Goal: Task Accomplishment & Management: Manage account settings

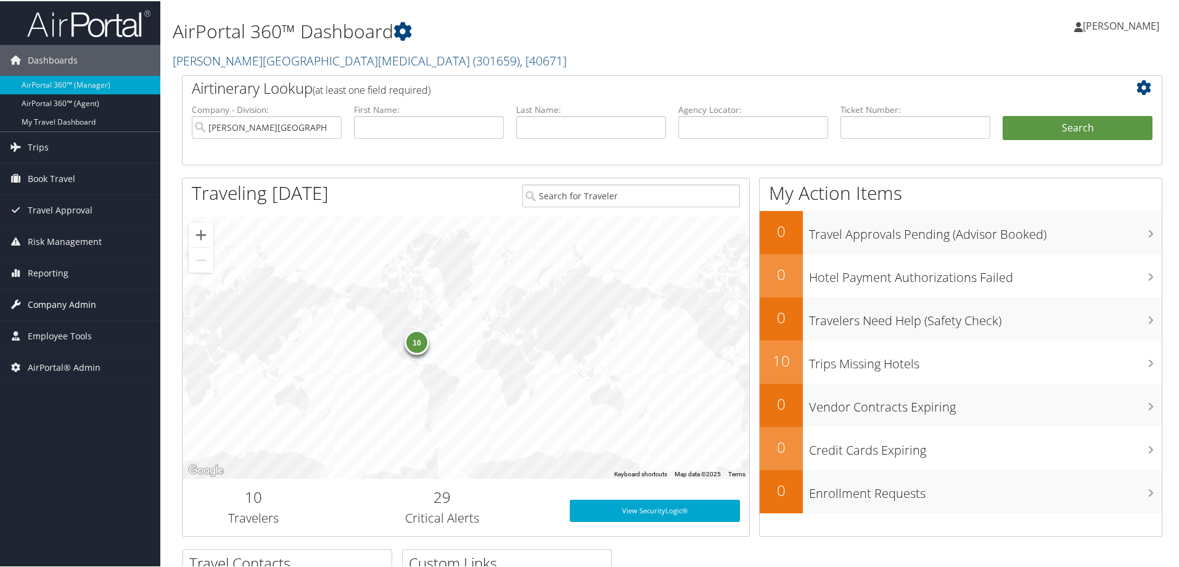
click at [42, 301] on span "Company Admin" at bounding box center [62, 303] width 68 height 31
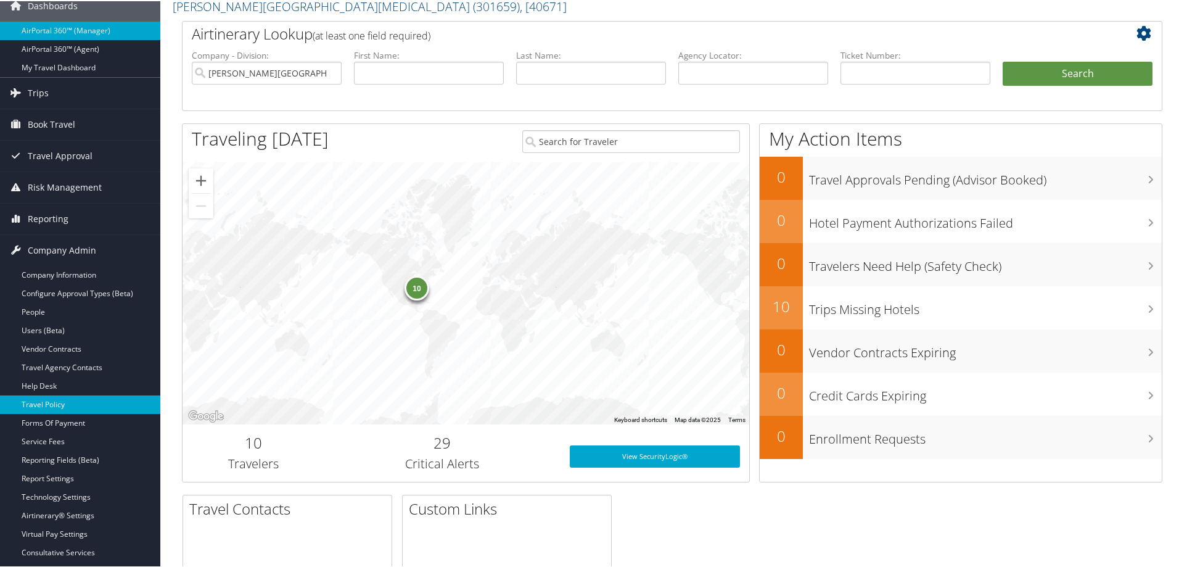
scroll to position [82, 0]
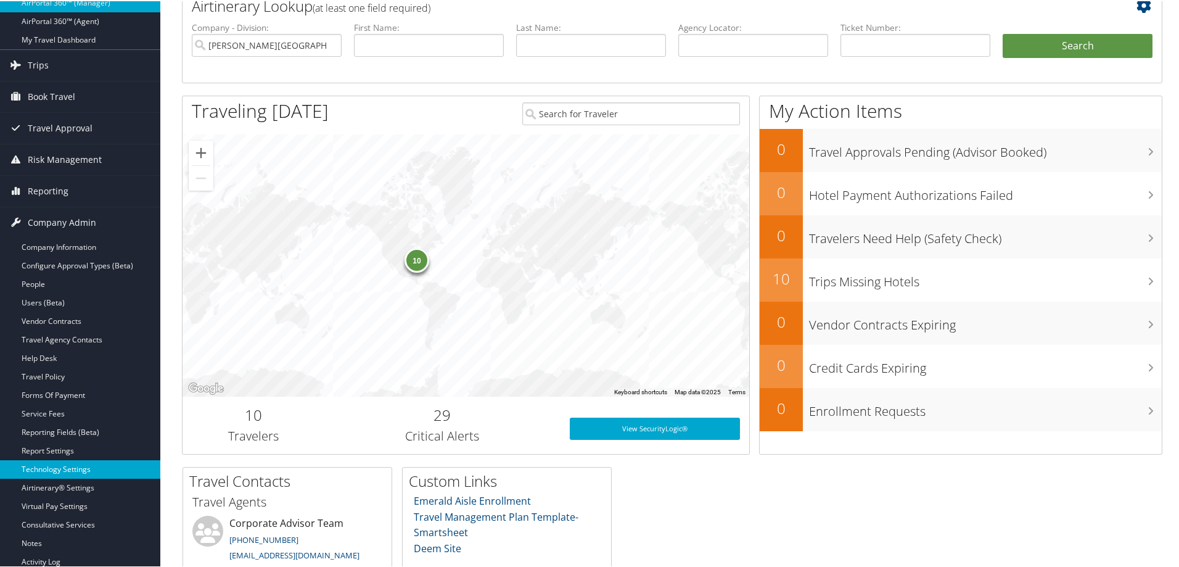
click at [32, 467] on link "Technology Settings" at bounding box center [80, 468] width 160 height 18
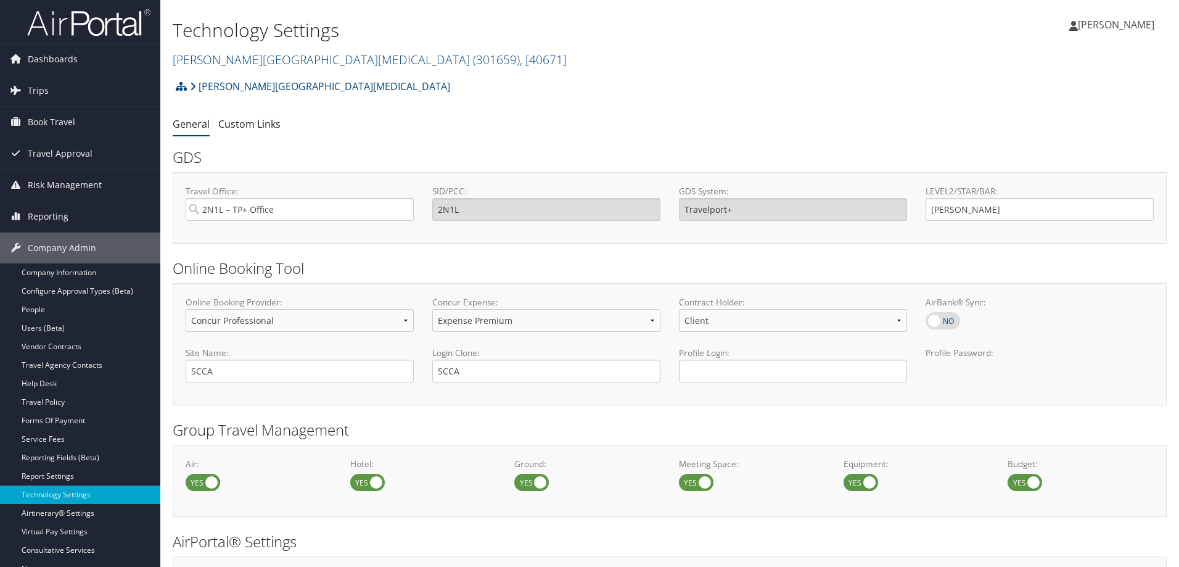
select select "4"
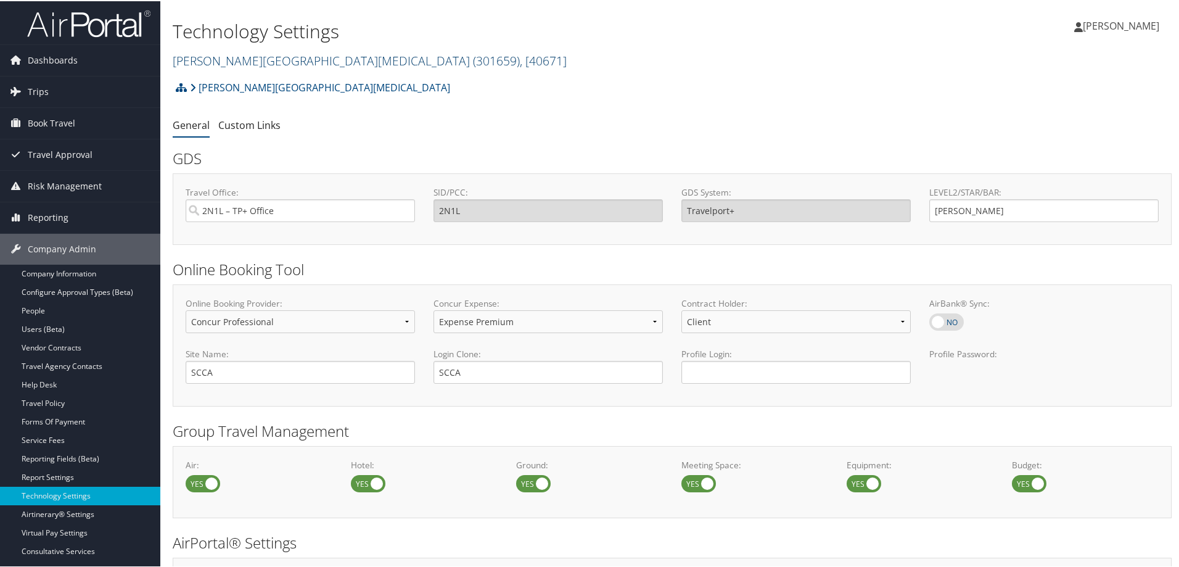
click at [268, 59] on link "[PERSON_NAME][GEOGRAPHIC_DATA][MEDICAL_DATA] ( 301659 ) , [ 40671 ]" at bounding box center [370, 59] width 394 height 17
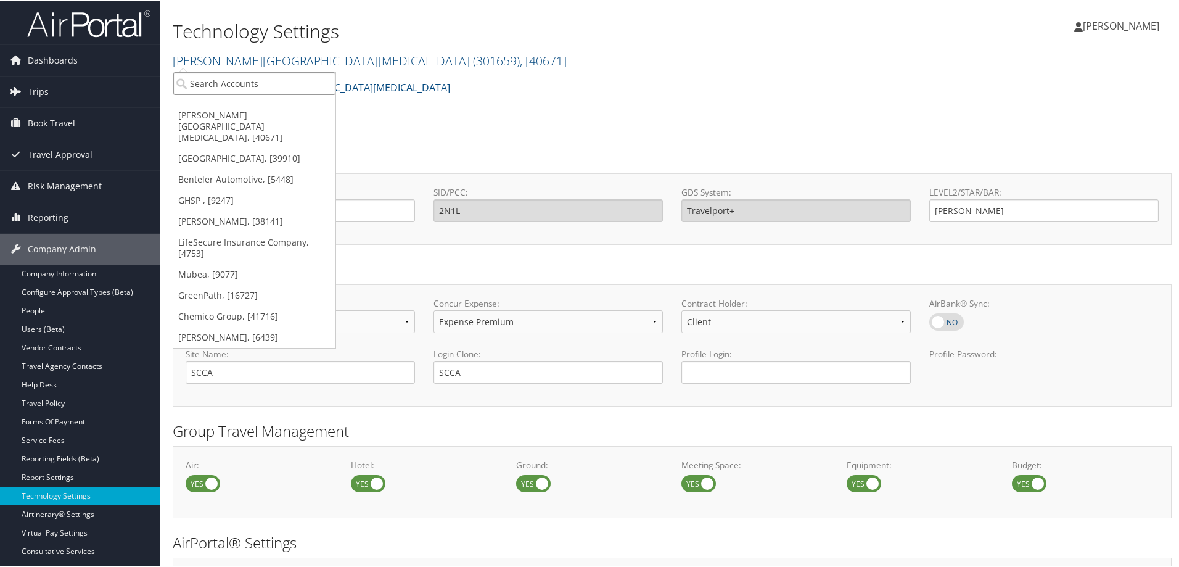
click at [234, 86] on input "search" at bounding box center [254, 82] width 162 height 23
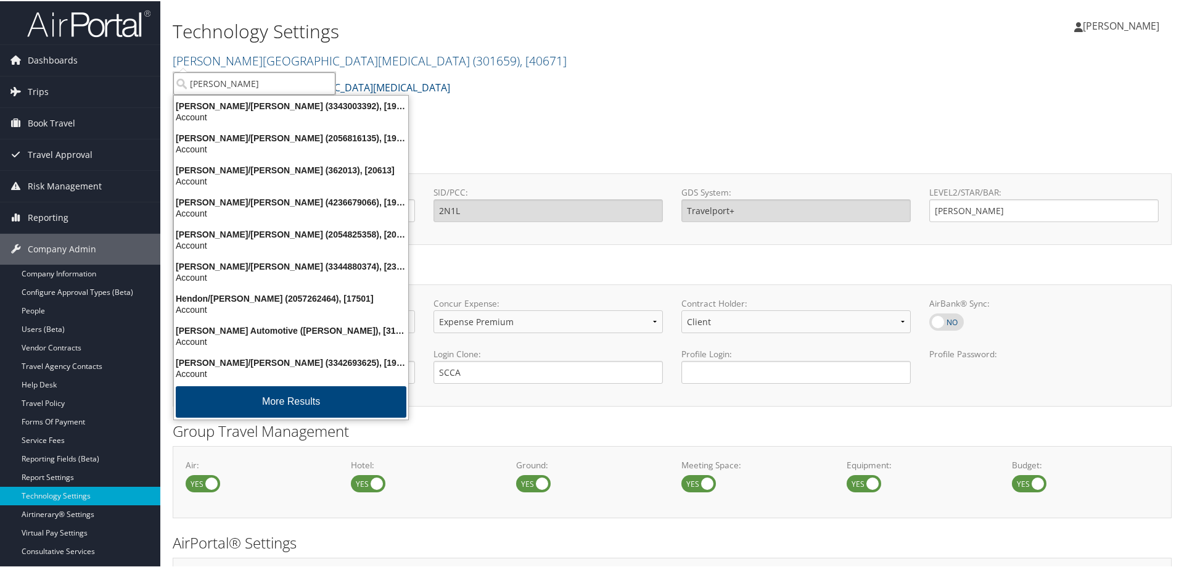
type input "henry for"
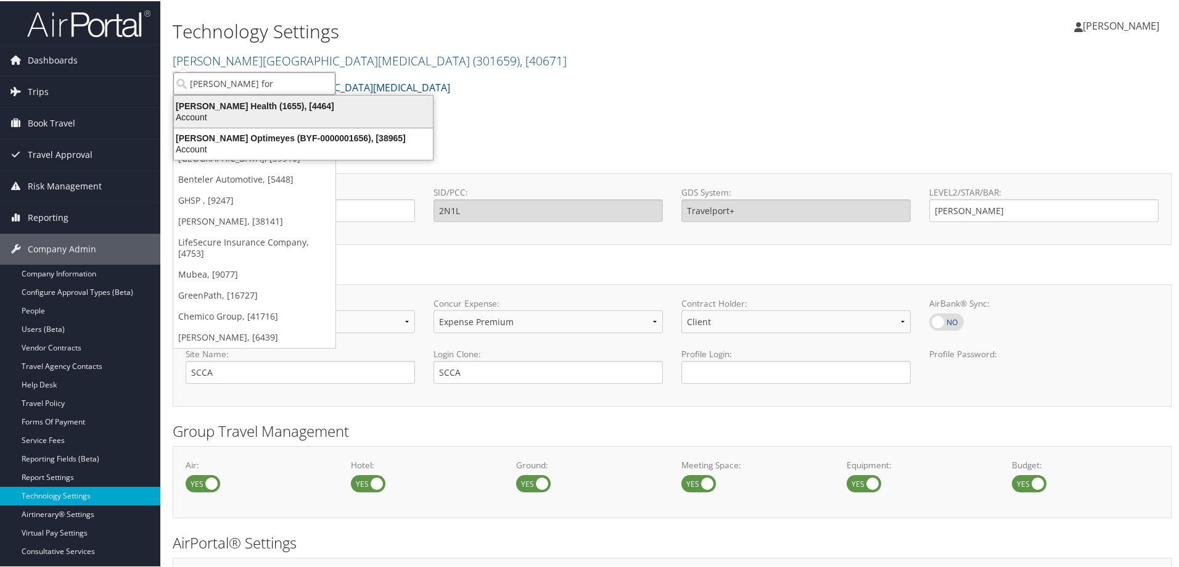
click at [229, 109] on div "Henry Ford Health (1655), [4464]" at bounding box center [303, 104] width 274 height 11
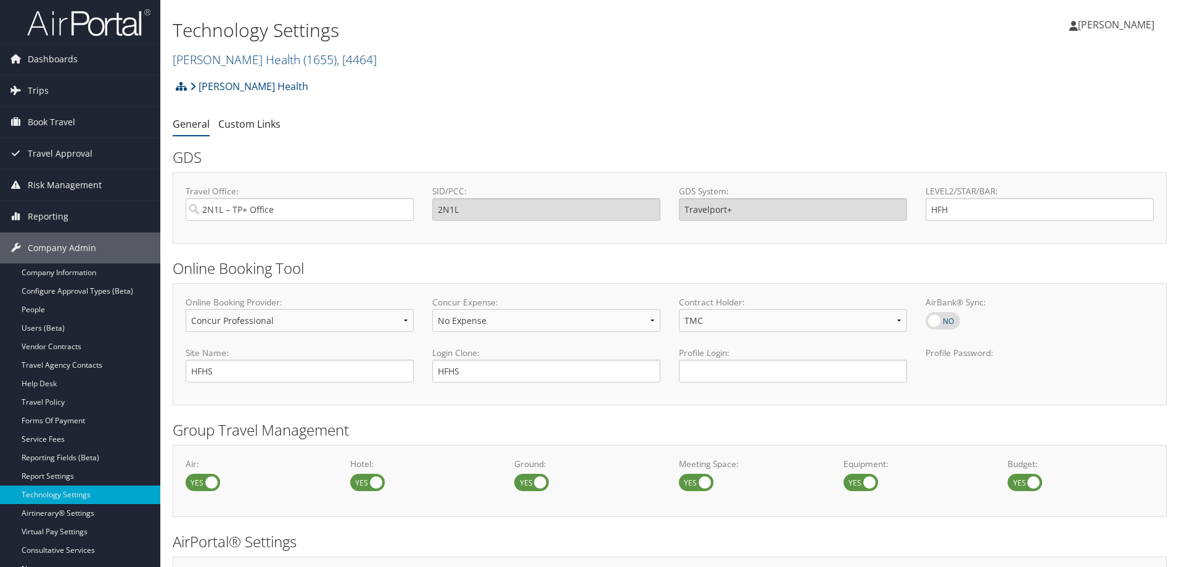
select select "4"
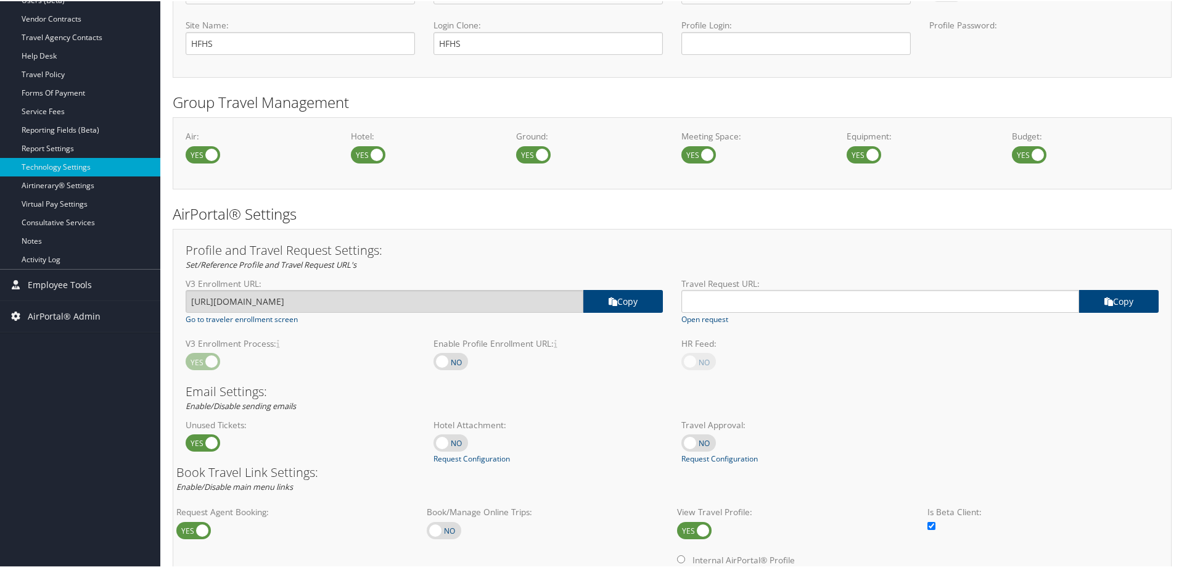
scroll to position [658, 0]
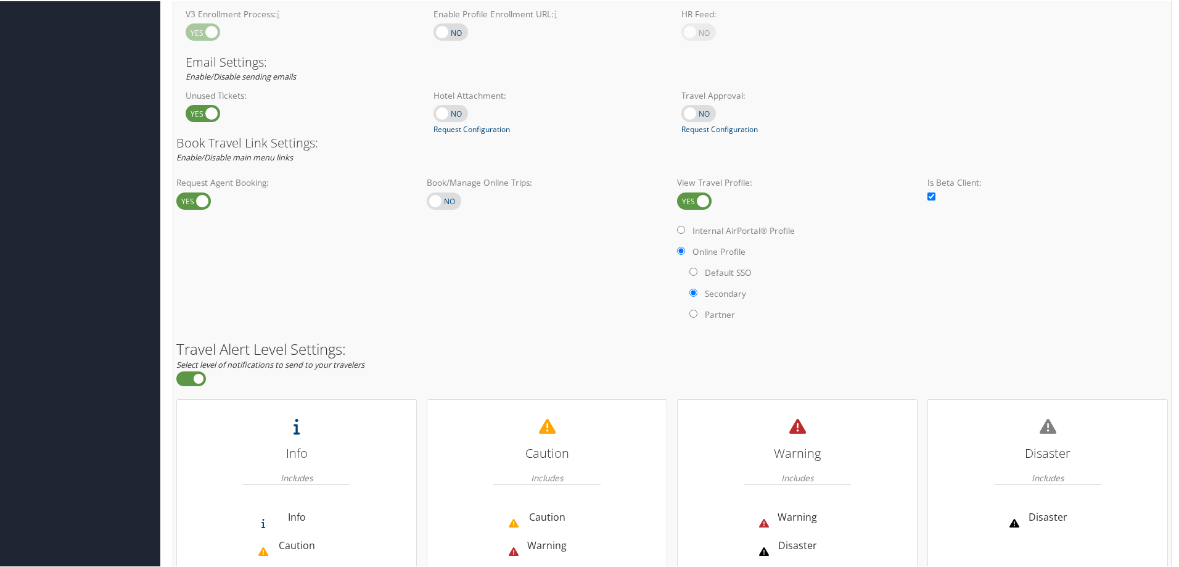
click at [437, 198] on label at bounding box center [444, 199] width 35 height 17
click at [437, 198] on input "checkbox" at bounding box center [437, 201] width 8 height 8
checkbox input "true"
radio input "true"
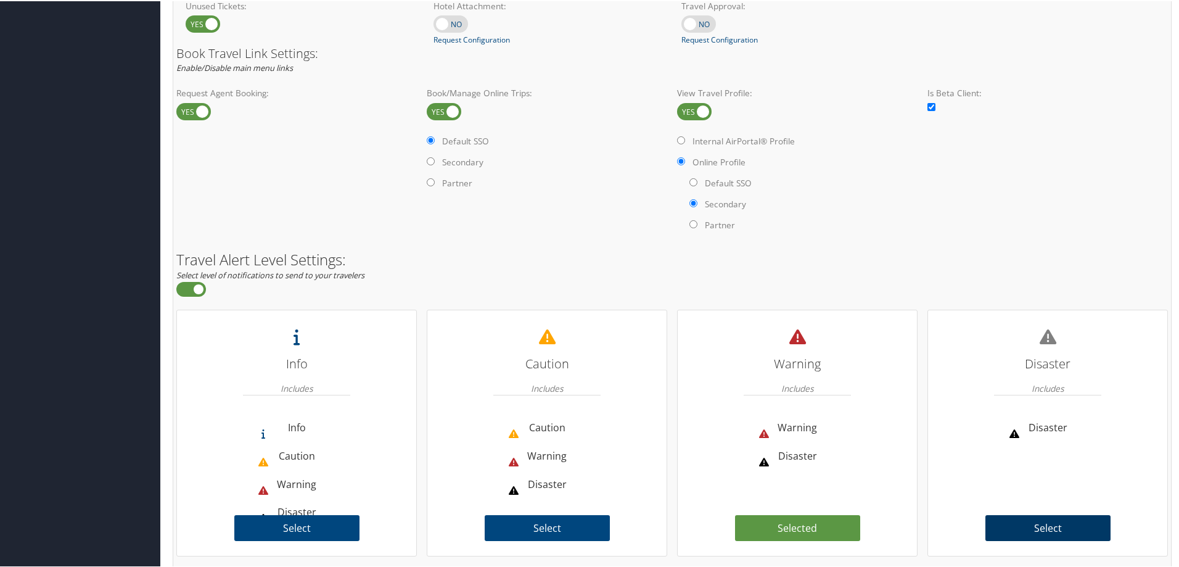
scroll to position [793, 0]
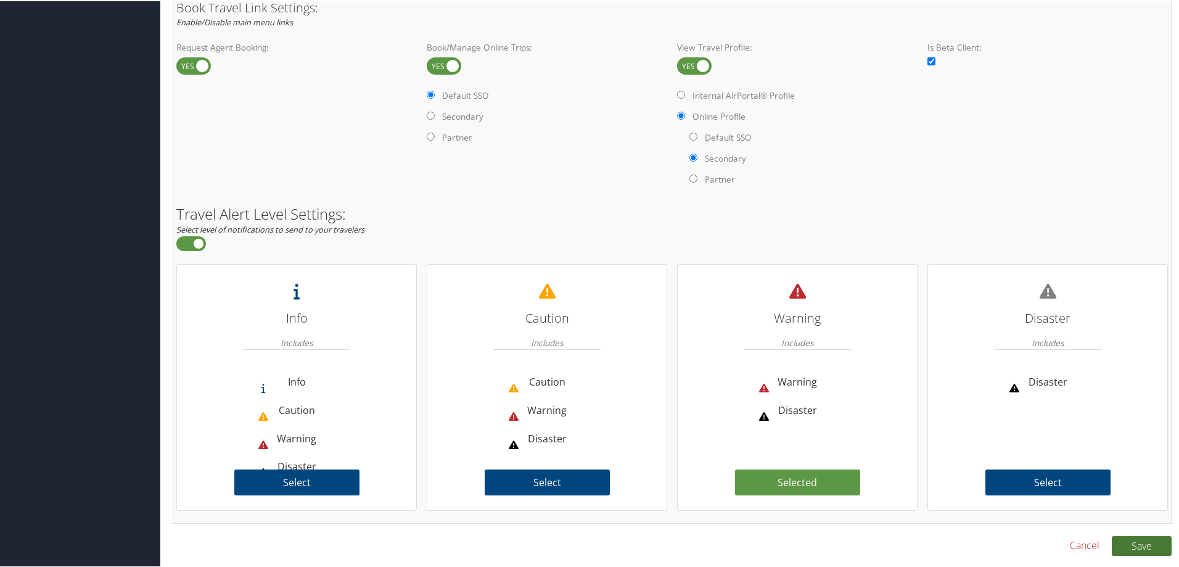
click at [1133, 541] on button "Save" at bounding box center [1142, 545] width 60 height 20
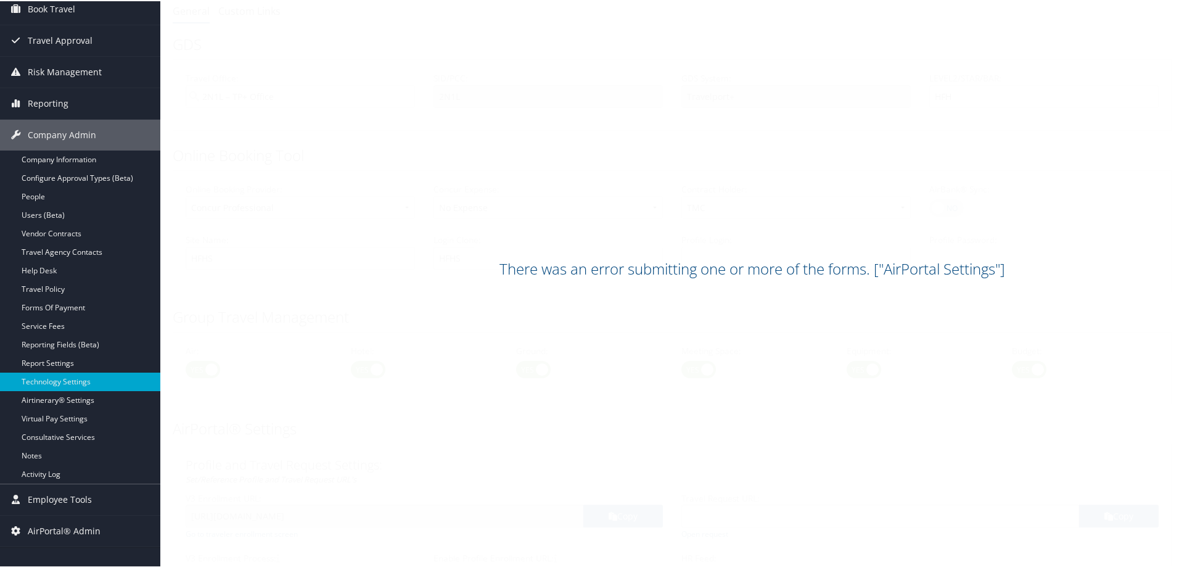
scroll to position [0, 0]
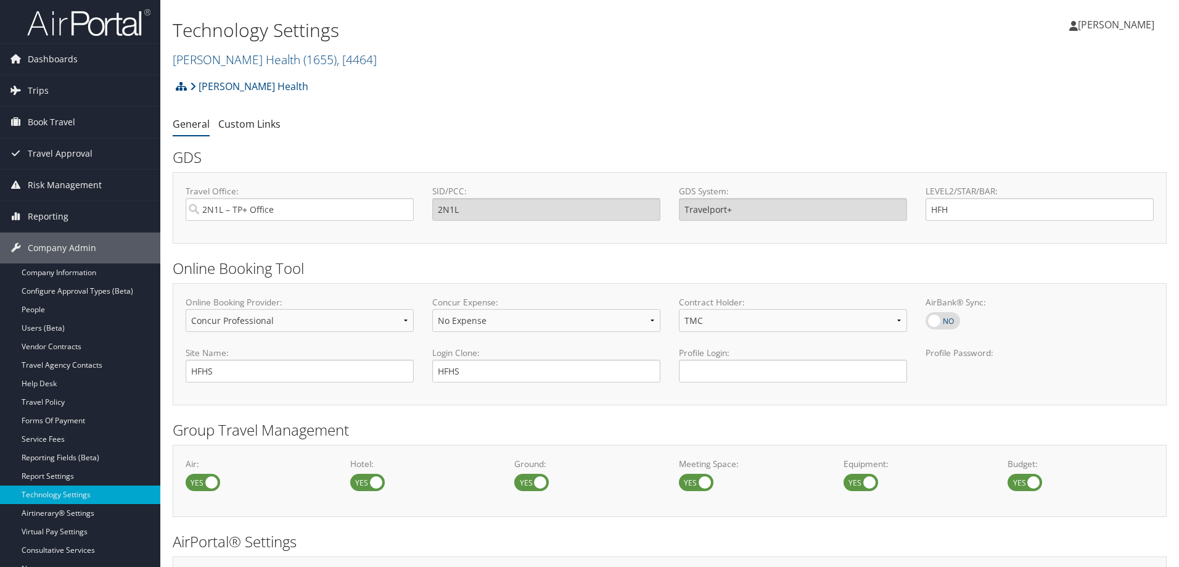
select select "4"
